Goal: Information Seeking & Learning: Learn about a topic

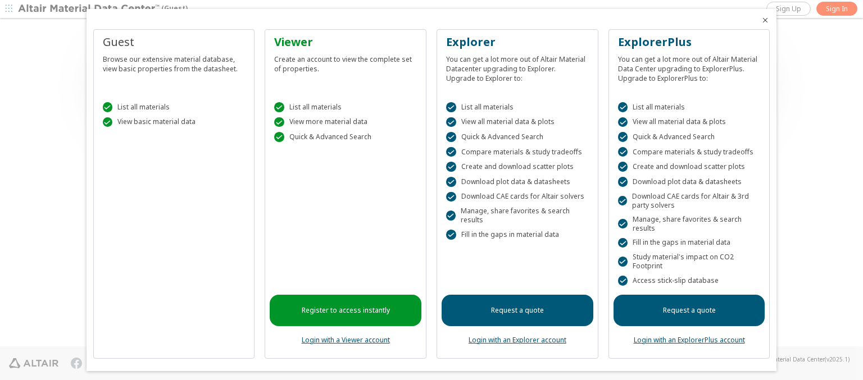
click at [760, 20] on icon "Close" at bounding box center [764, 20] width 9 height 9
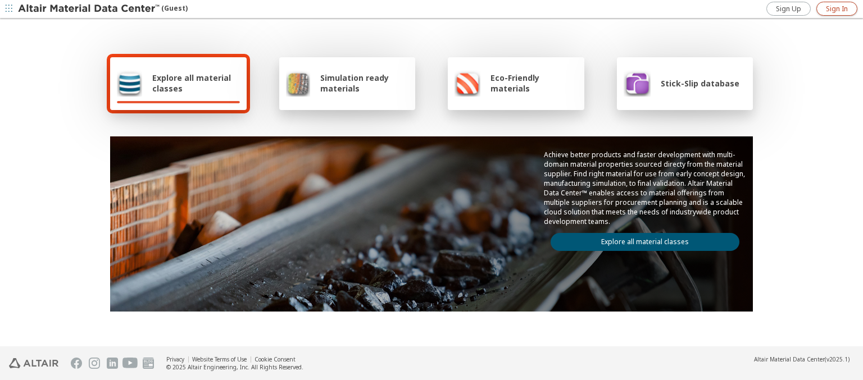
click at [836, 8] on span "Sign In" at bounding box center [837, 8] width 22 height 9
click at [89, 9] on img at bounding box center [89, 8] width 143 height 11
click at [192, 83] on span "Explore all material classes" at bounding box center [196, 82] width 88 height 21
click at [640, 239] on link "Explore all material classes" at bounding box center [644, 242] width 189 height 18
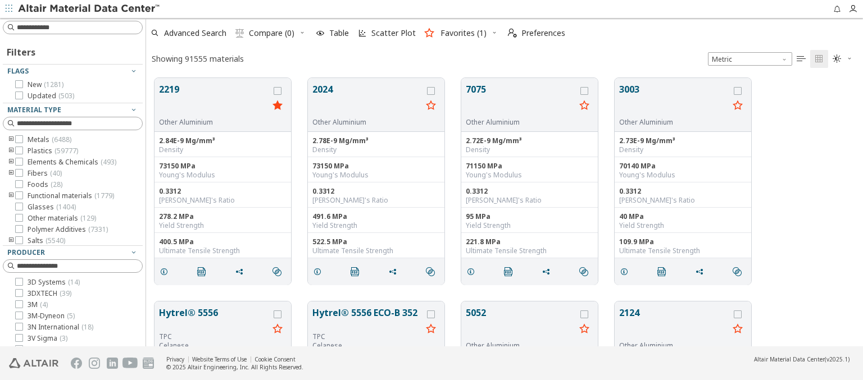
scroll to position [268, 708]
type input "****"
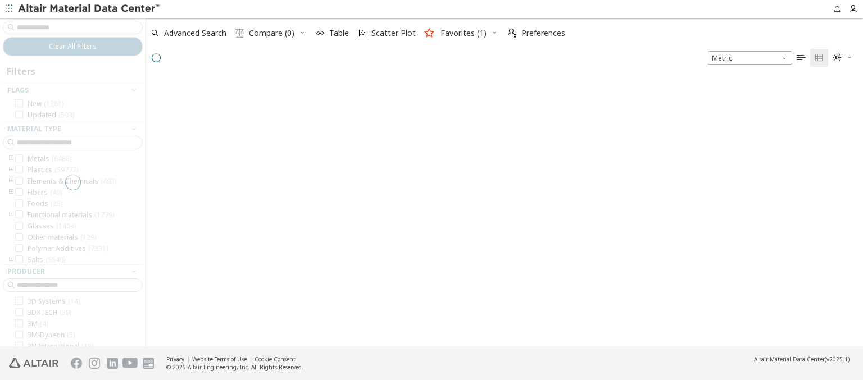
scroll to position [267, 708]
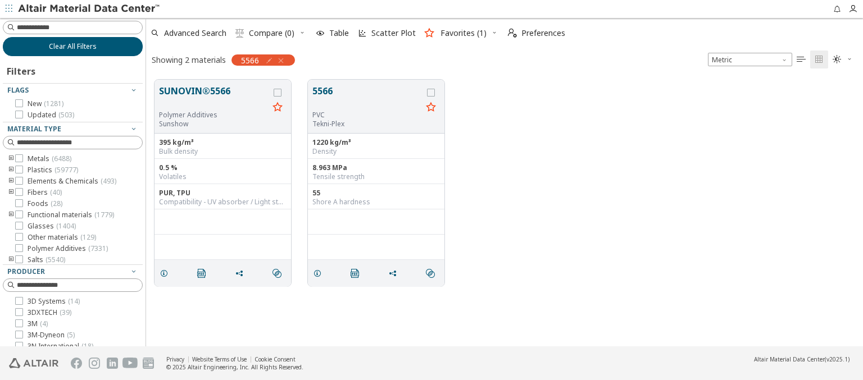
click at [69, 46] on span "Clear All Filters" at bounding box center [73, 46] width 48 height 9
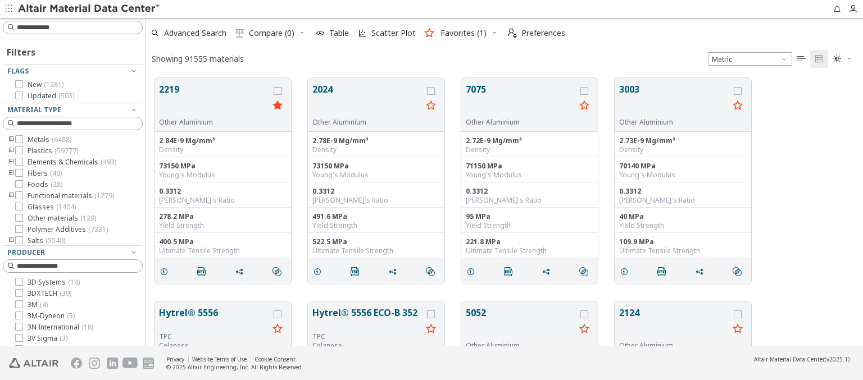
scroll to position [268, 708]
click at [89, 9] on img at bounding box center [89, 8] width 143 height 11
